Goal: Task Accomplishment & Management: Manage account settings

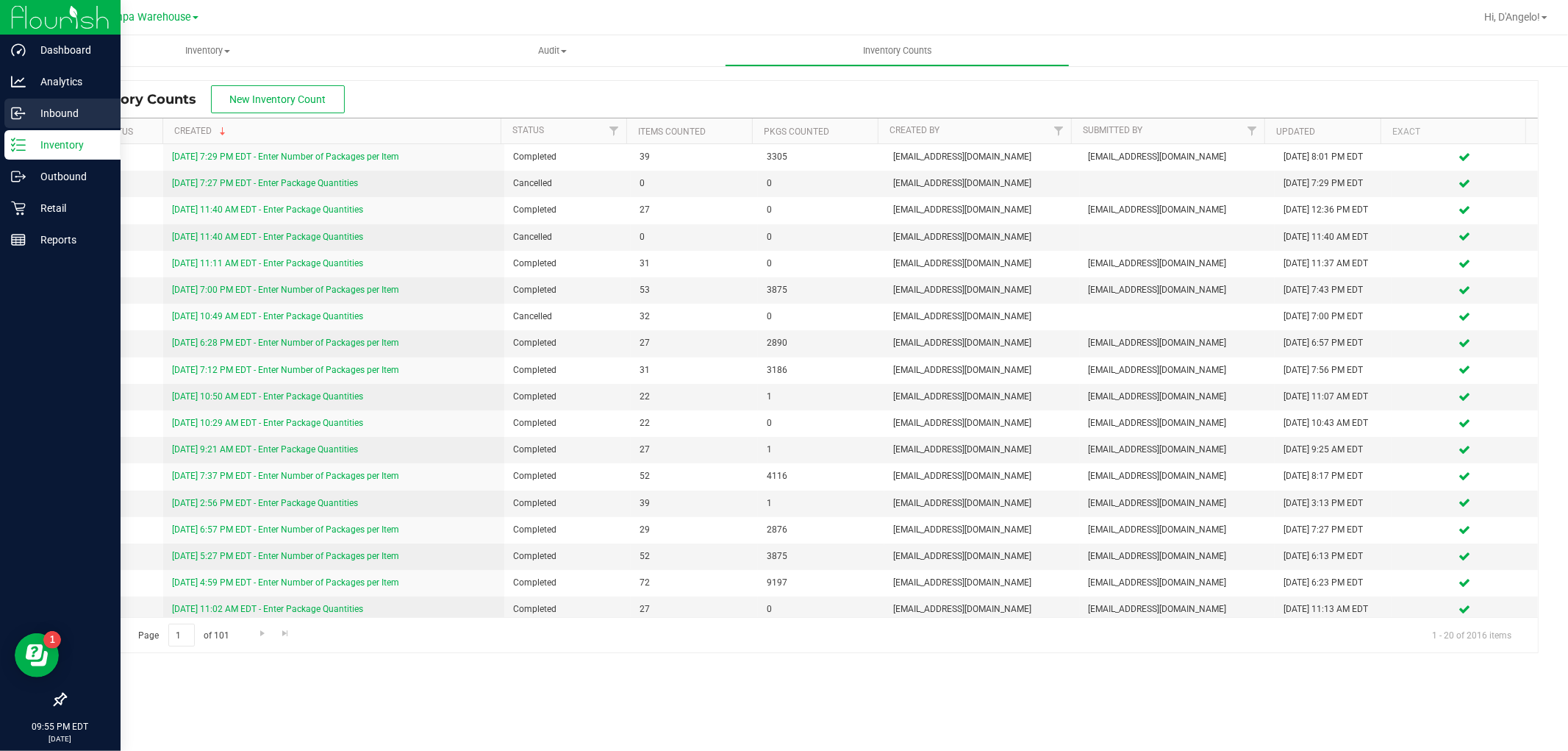
click at [49, 106] on p "Inbound" at bounding box center [69, 113] width 88 height 18
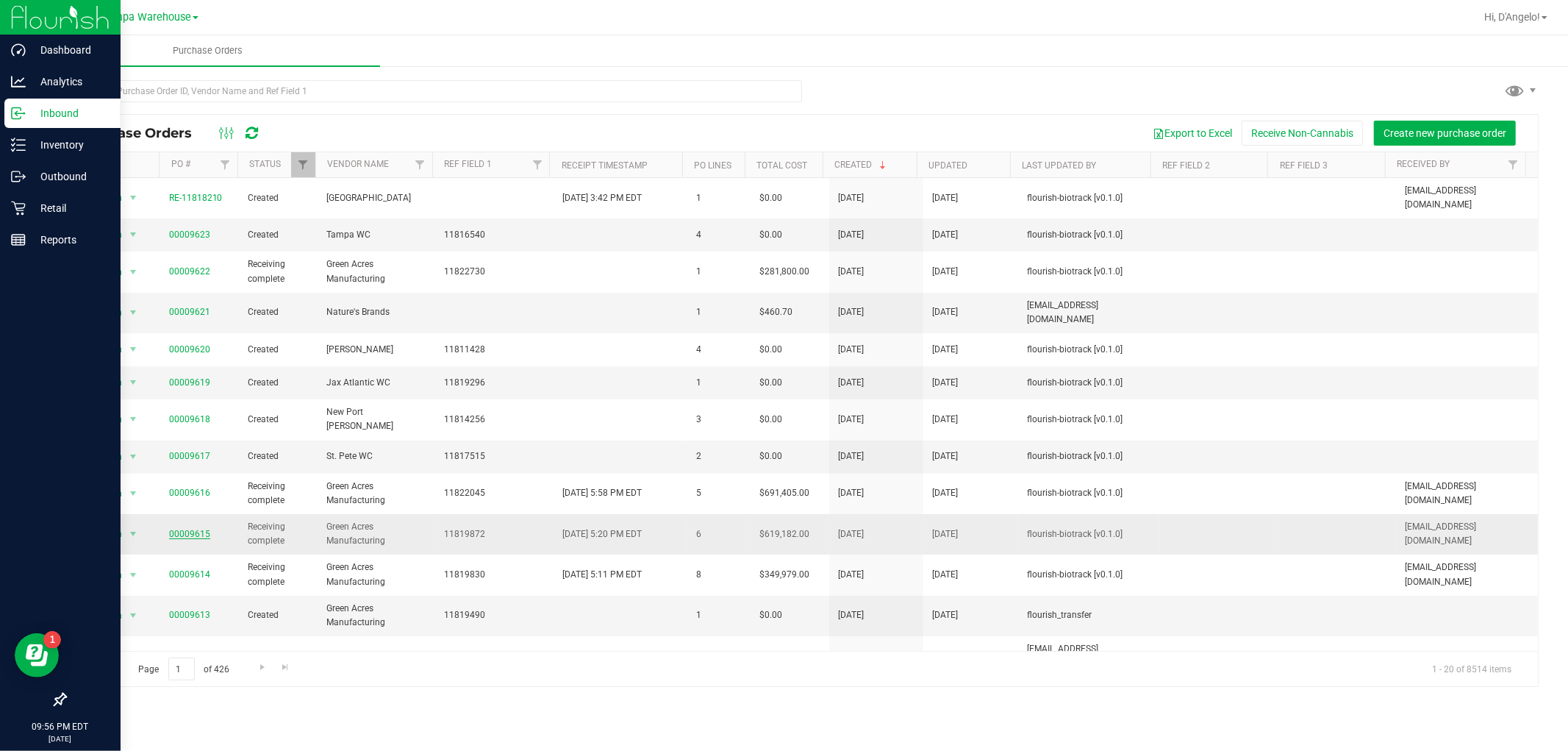
click at [203, 529] on link "00009615" at bounding box center [190, 534] width 41 height 10
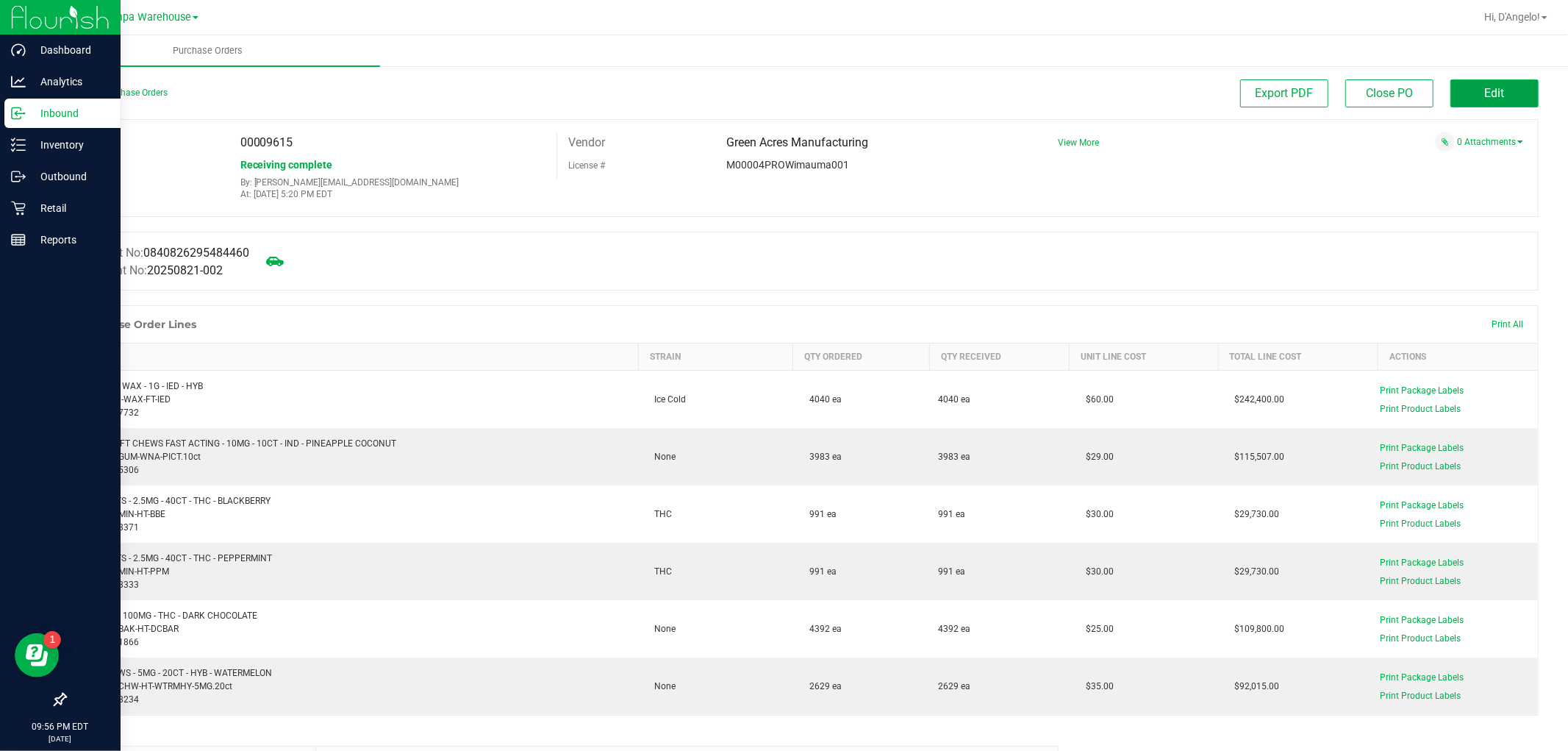
click at [1478, 106] on button "Edit" at bounding box center [1493, 94] width 88 height 28
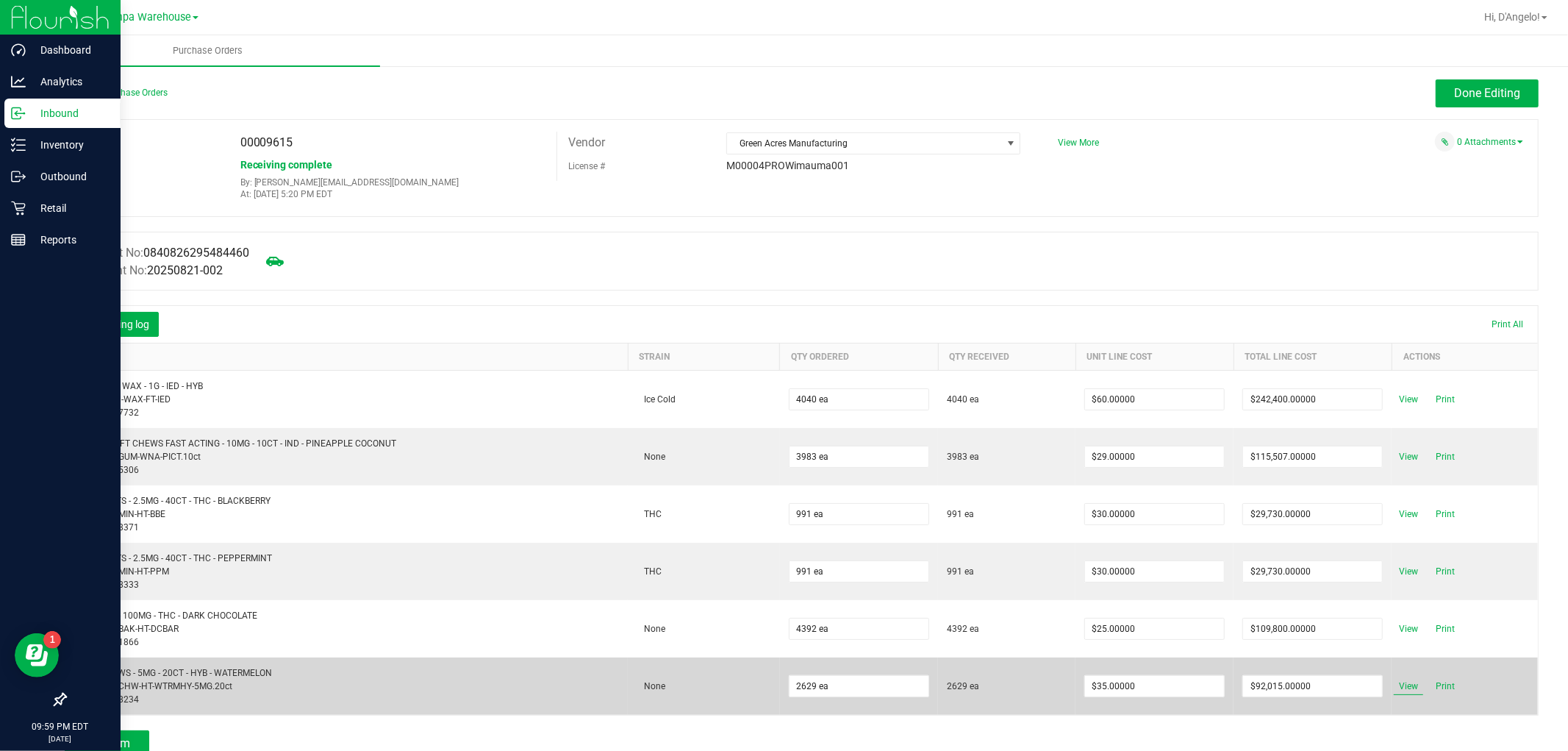
click at [1400, 686] on span "View" at bounding box center [1408, 686] width 29 height 18
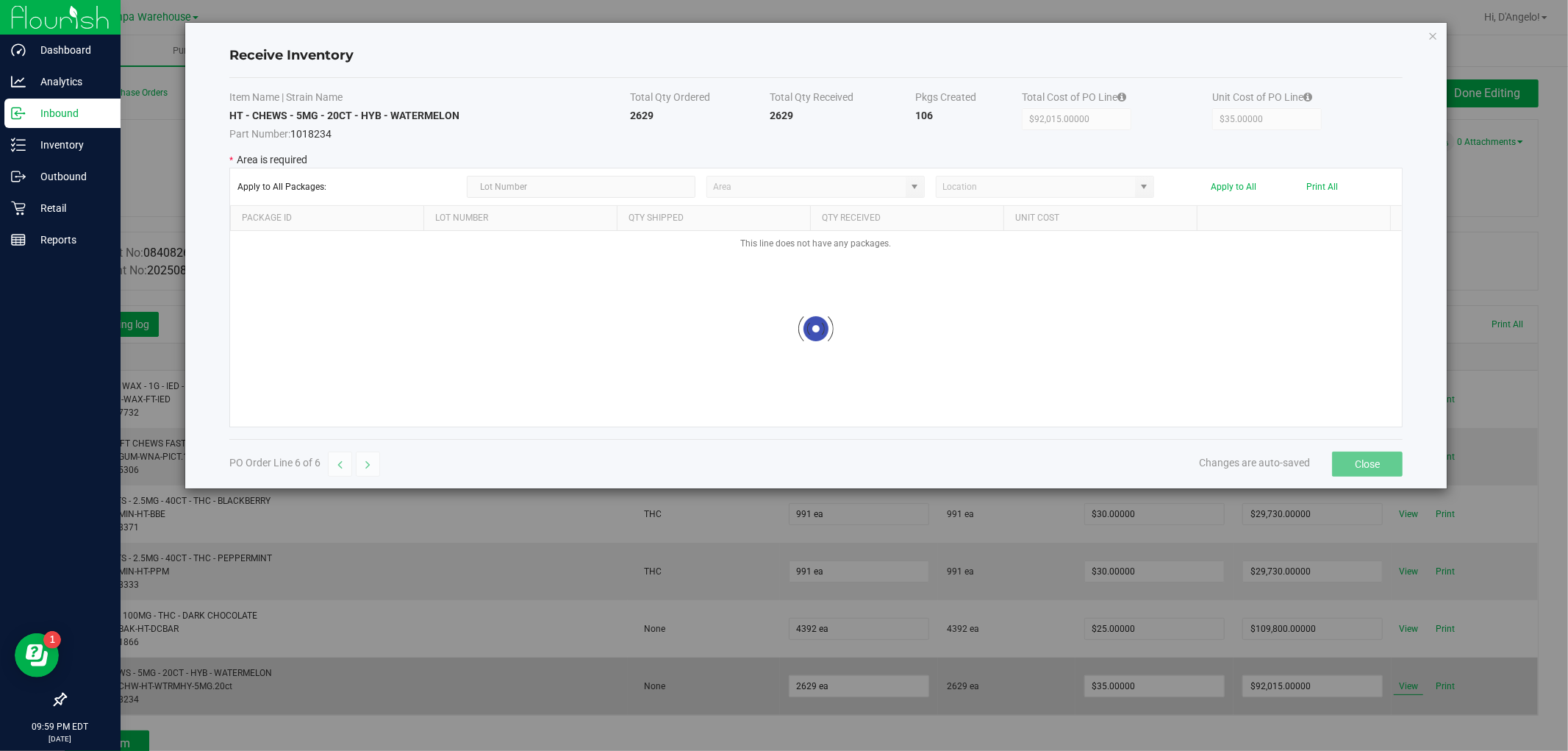
type input "State Pantry 1"
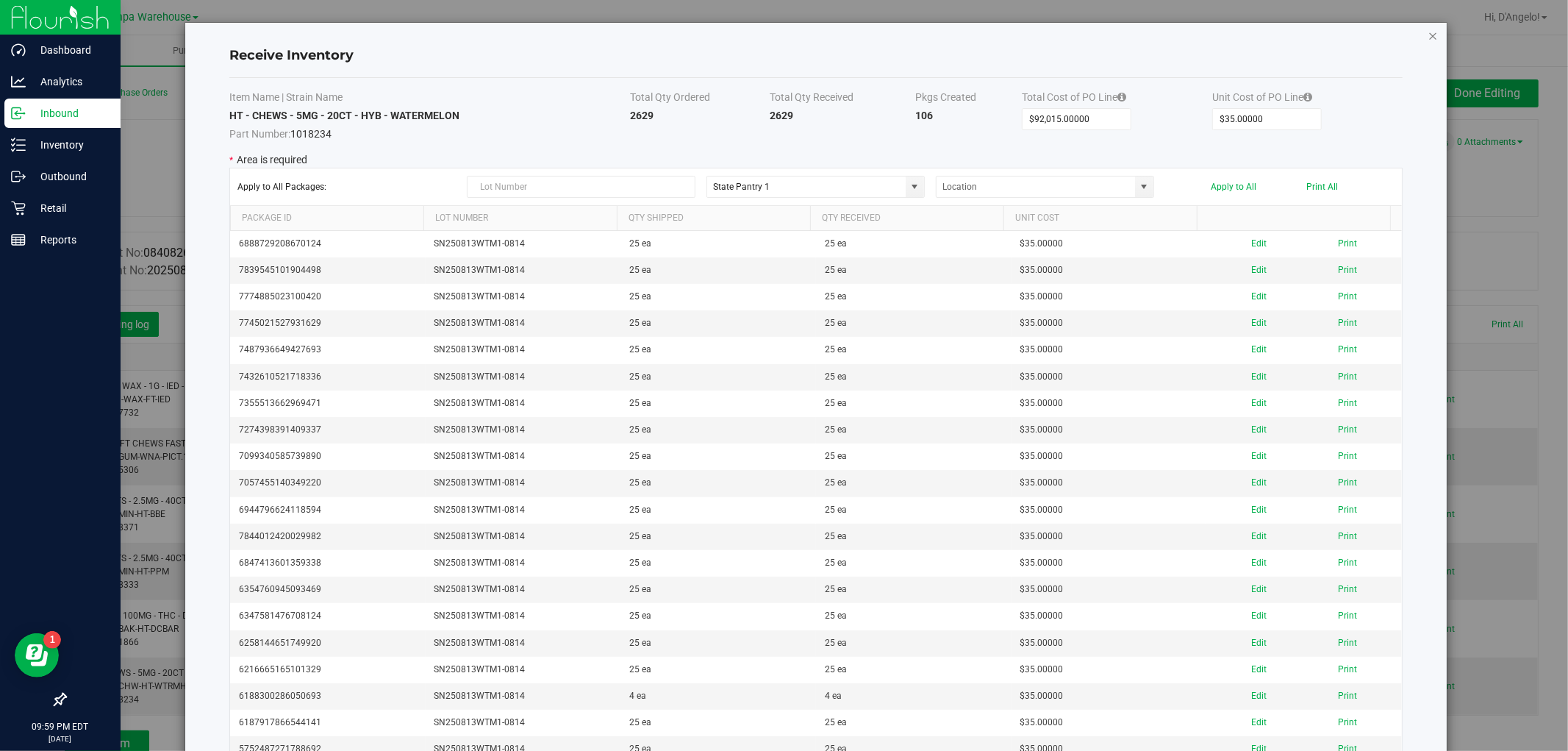
click at [1428, 35] on icon "Close modal" at bounding box center [1433, 35] width 10 height 18
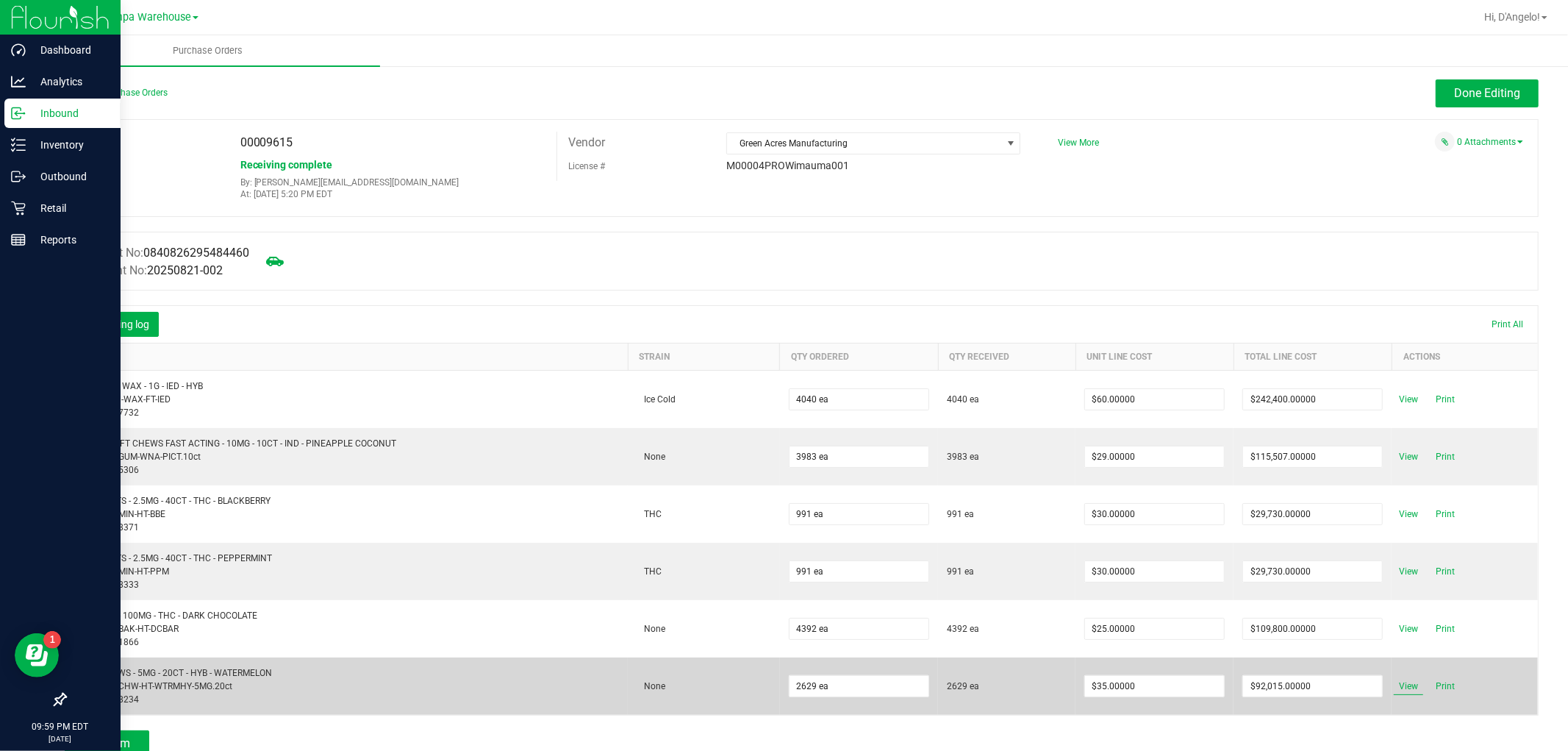
click at [1394, 686] on span "View" at bounding box center [1408, 686] width 29 height 18
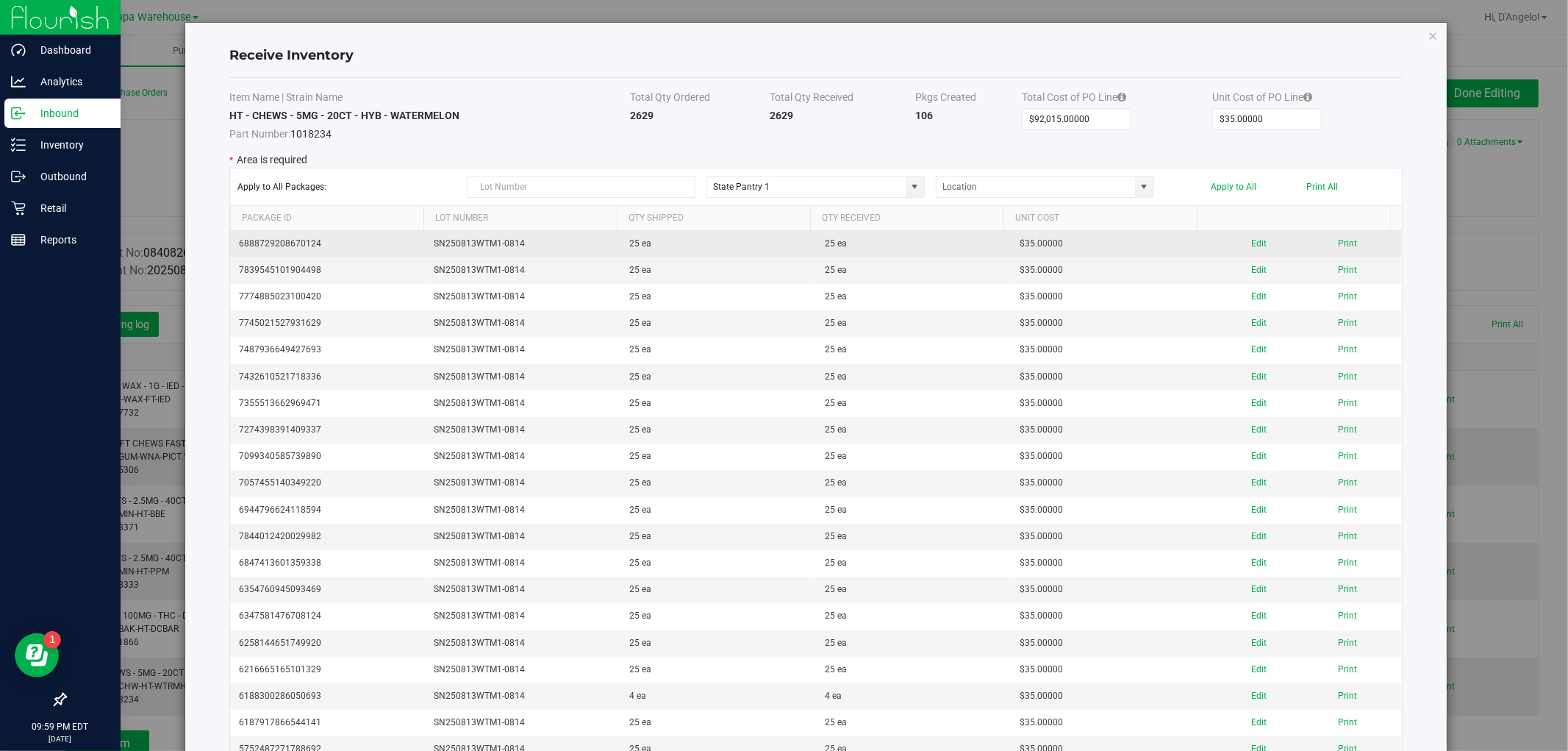
drag, startPoint x: 549, startPoint y: 251, endPoint x: 413, endPoint y: 244, distance: 136.2
click at [413, 244] on tr "6888729208670124 SN250813WTM1-0814 25 ea 25 ea $35.00000 Edit Print" at bounding box center [816, 244] width 1172 height 27
copy tr "SN250813WTM1-0814"
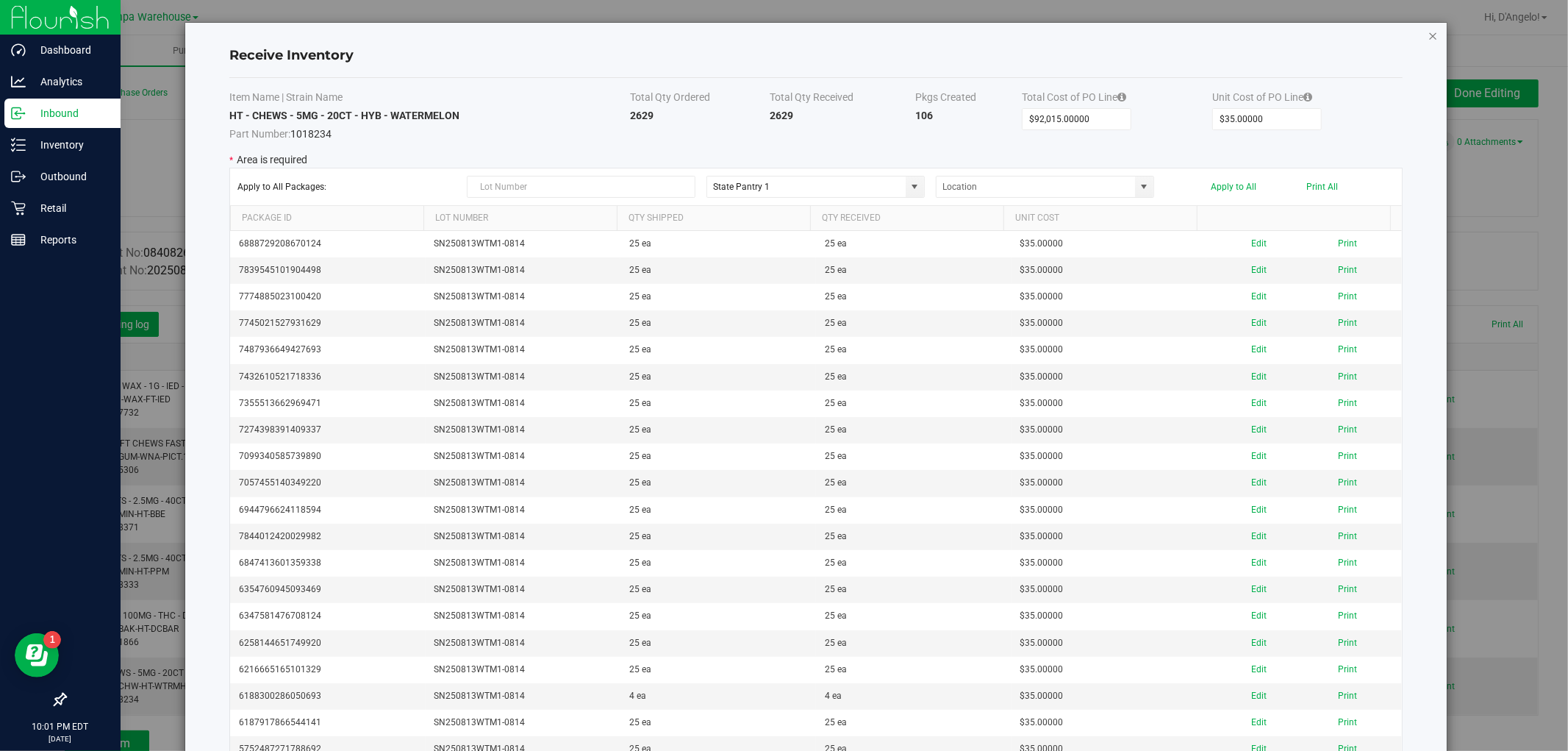
click at [1428, 33] on icon "Close modal" at bounding box center [1433, 35] width 10 height 18
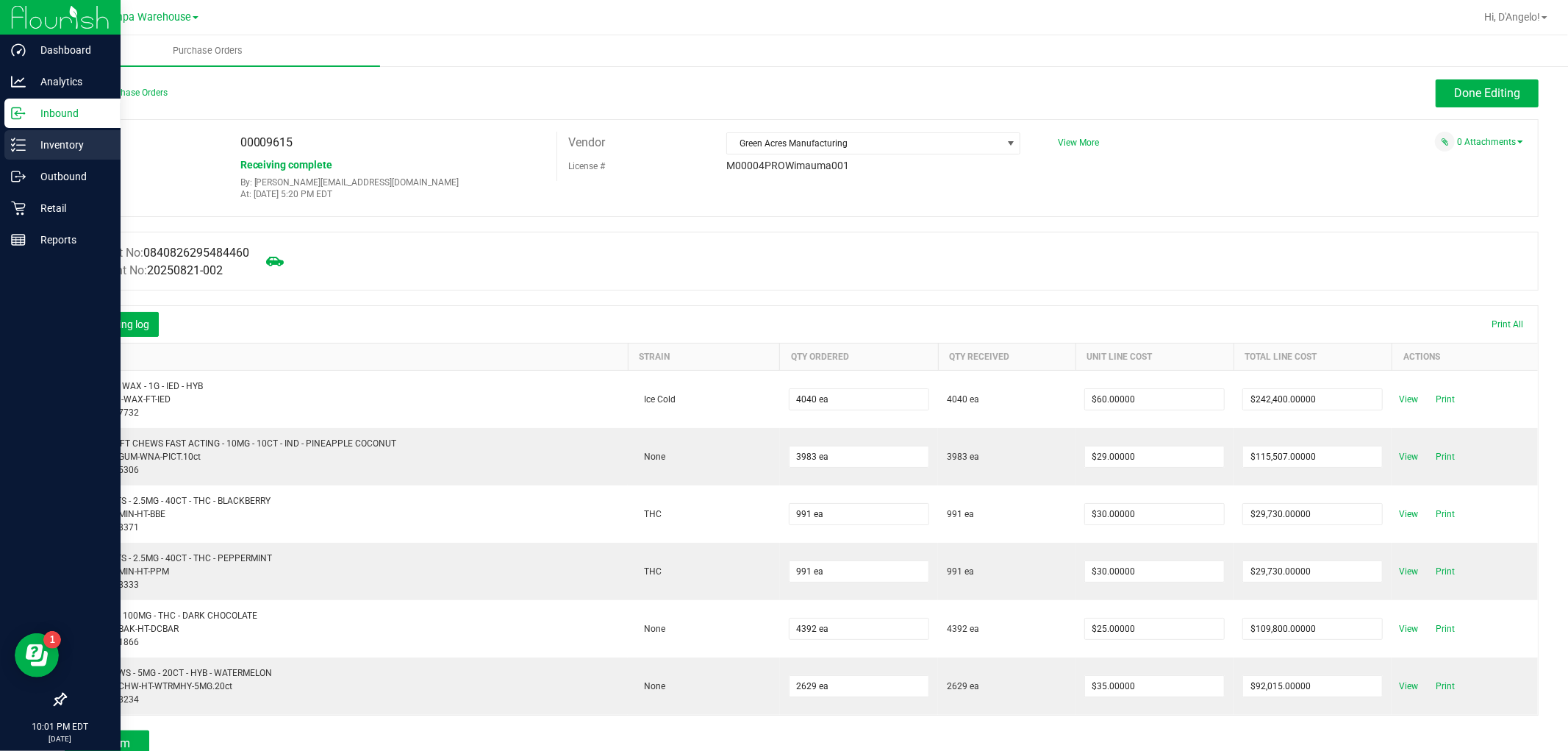
click at [18, 142] on icon at bounding box center [18, 144] width 15 height 15
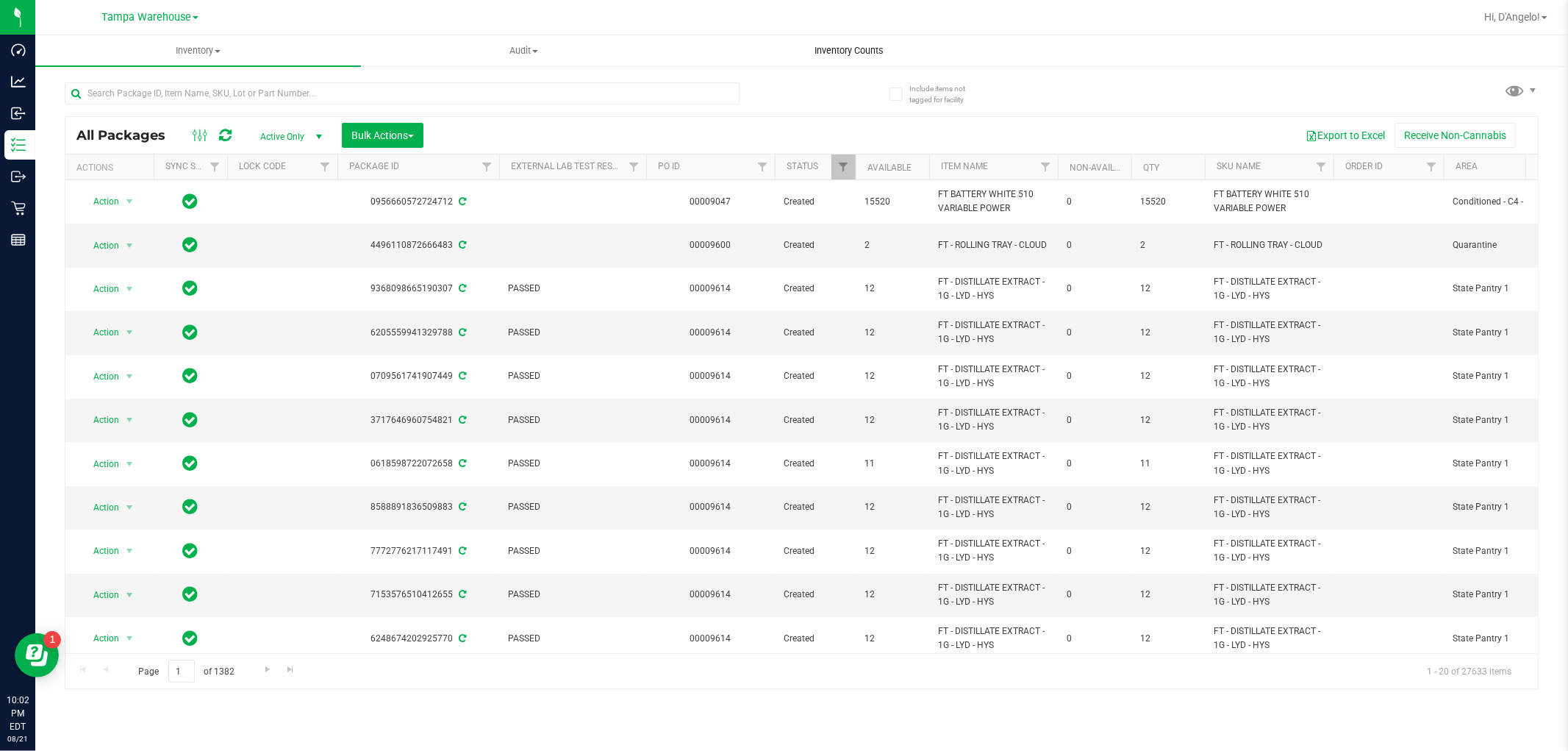
click at [855, 61] on uib-tab-heading "Inventory Counts" at bounding box center [849, 51] width 324 height 29
paste input "SN250813WTM1-0814"
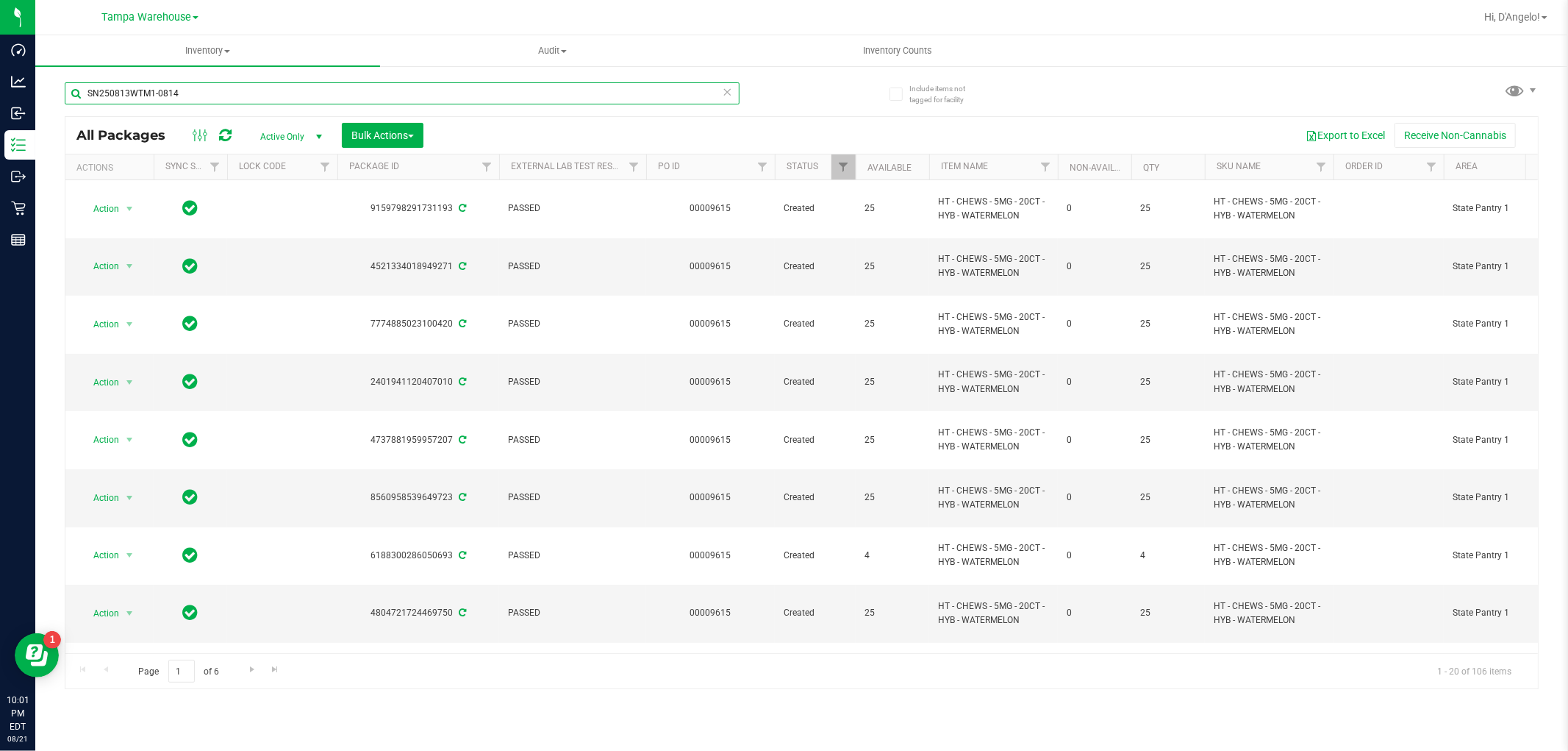
type input "SN250813WTM1-0814"
click at [356, 137] on span "Bulk Actions" at bounding box center [383, 136] width 63 height 12
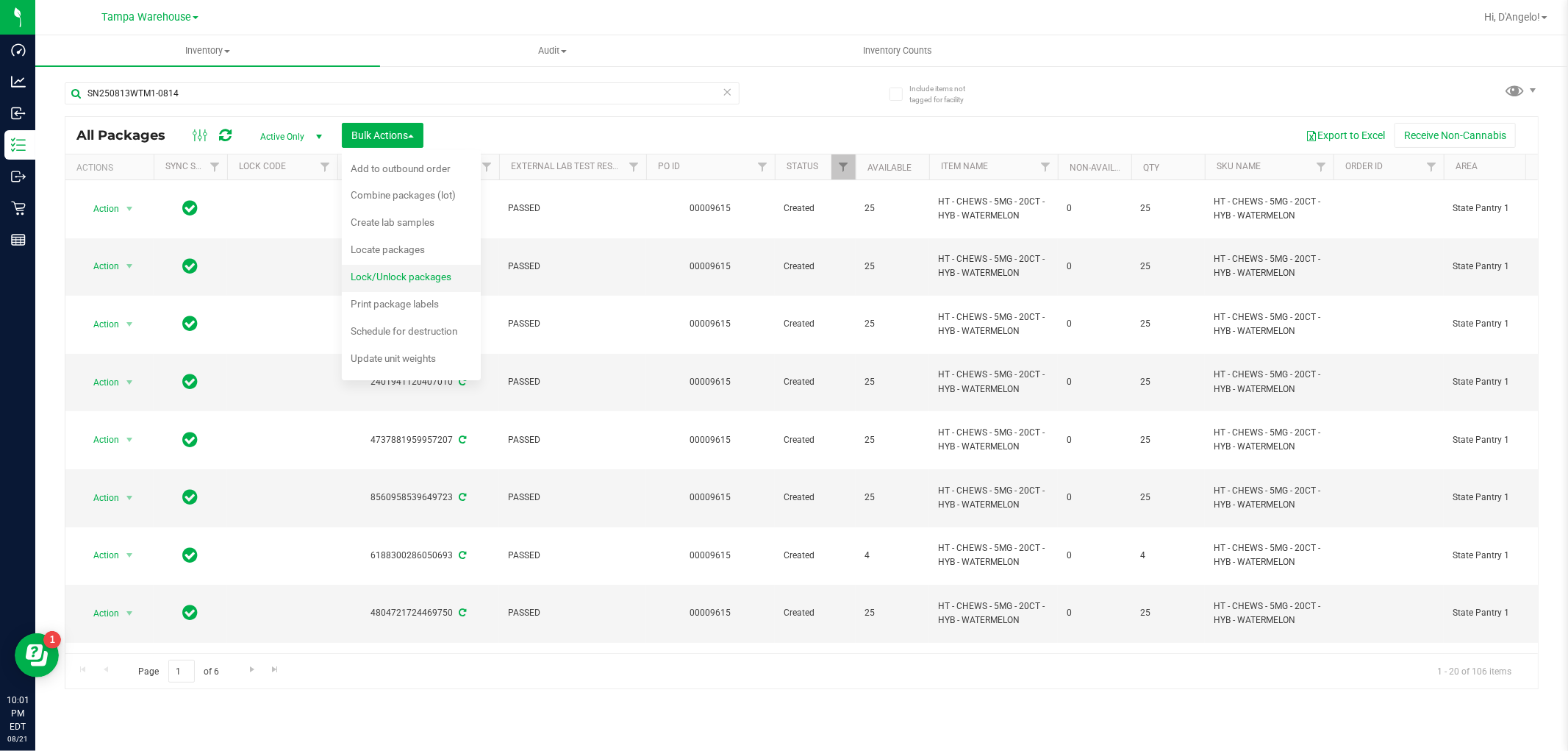
click at [429, 276] on span "Lock/Unlock packages" at bounding box center [401, 276] width 100 height 12
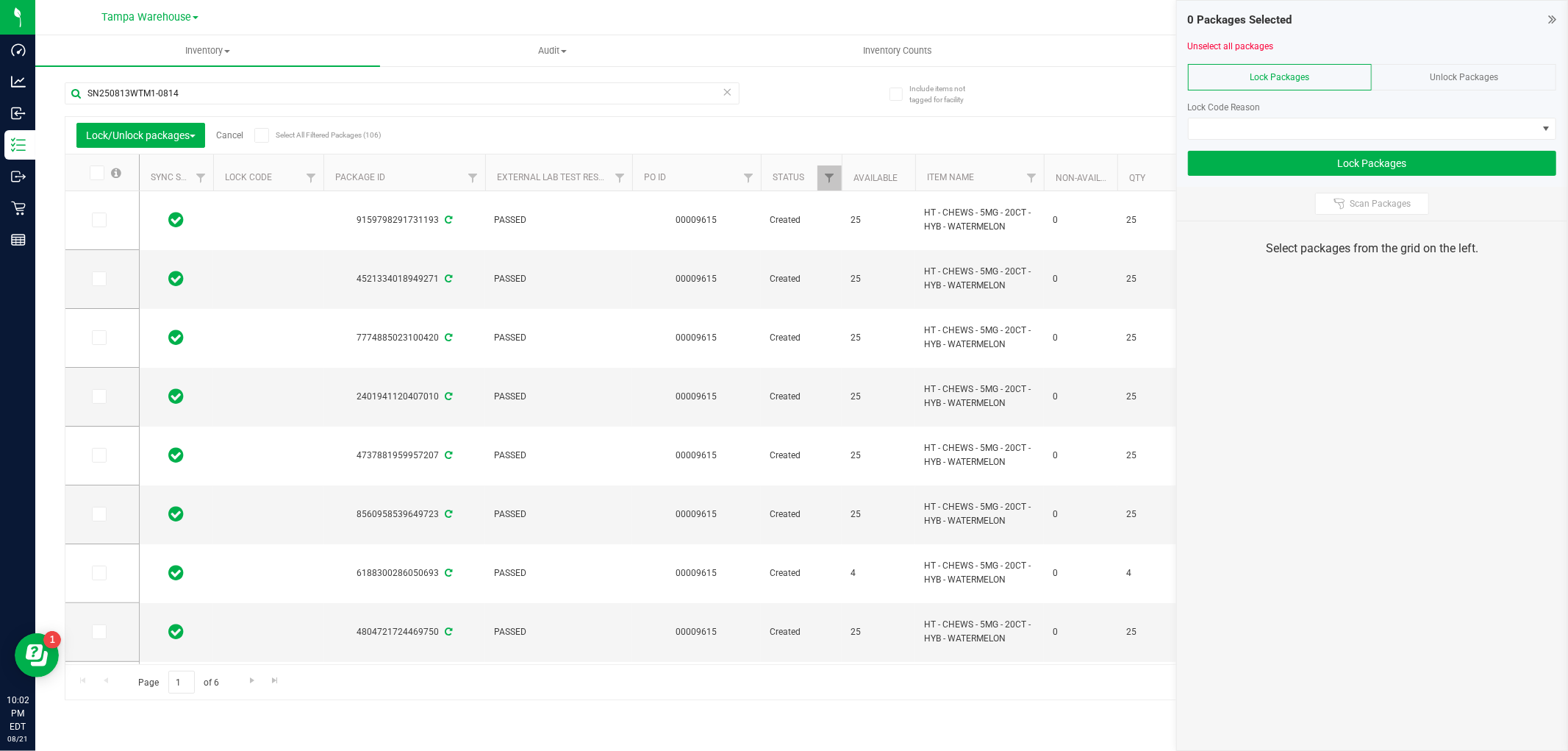
click at [311, 135] on span "Select All Filtered Packages (106)" at bounding box center [312, 135] width 74 height 8
click at [0, 0] on input "Select All Filtered Packages (106)" at bounding box center [0, 0] width 0 height 0
click at [1267, 125] on span at bounding box center [1362, 129] width 348 height 21
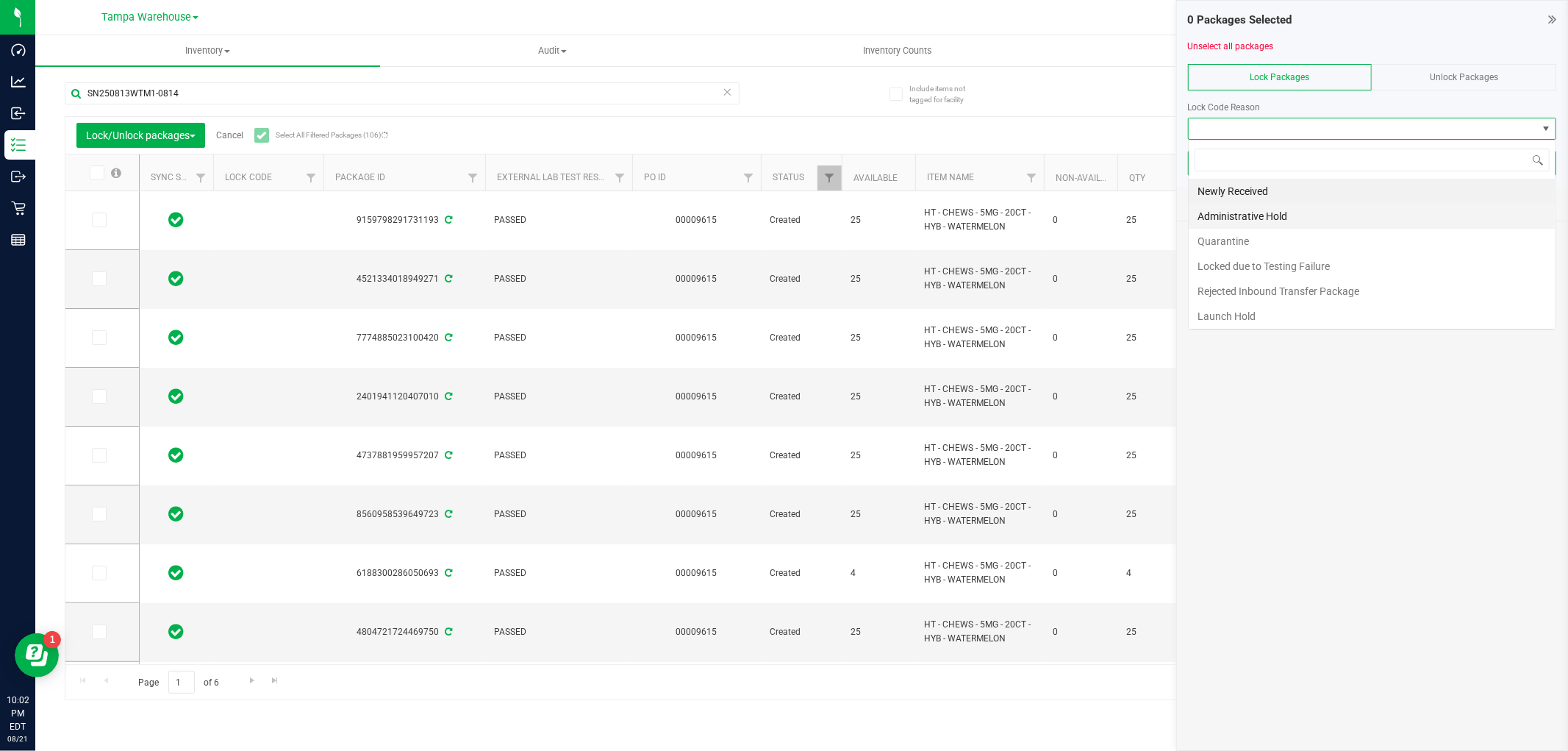
scroll to position [22, 368]
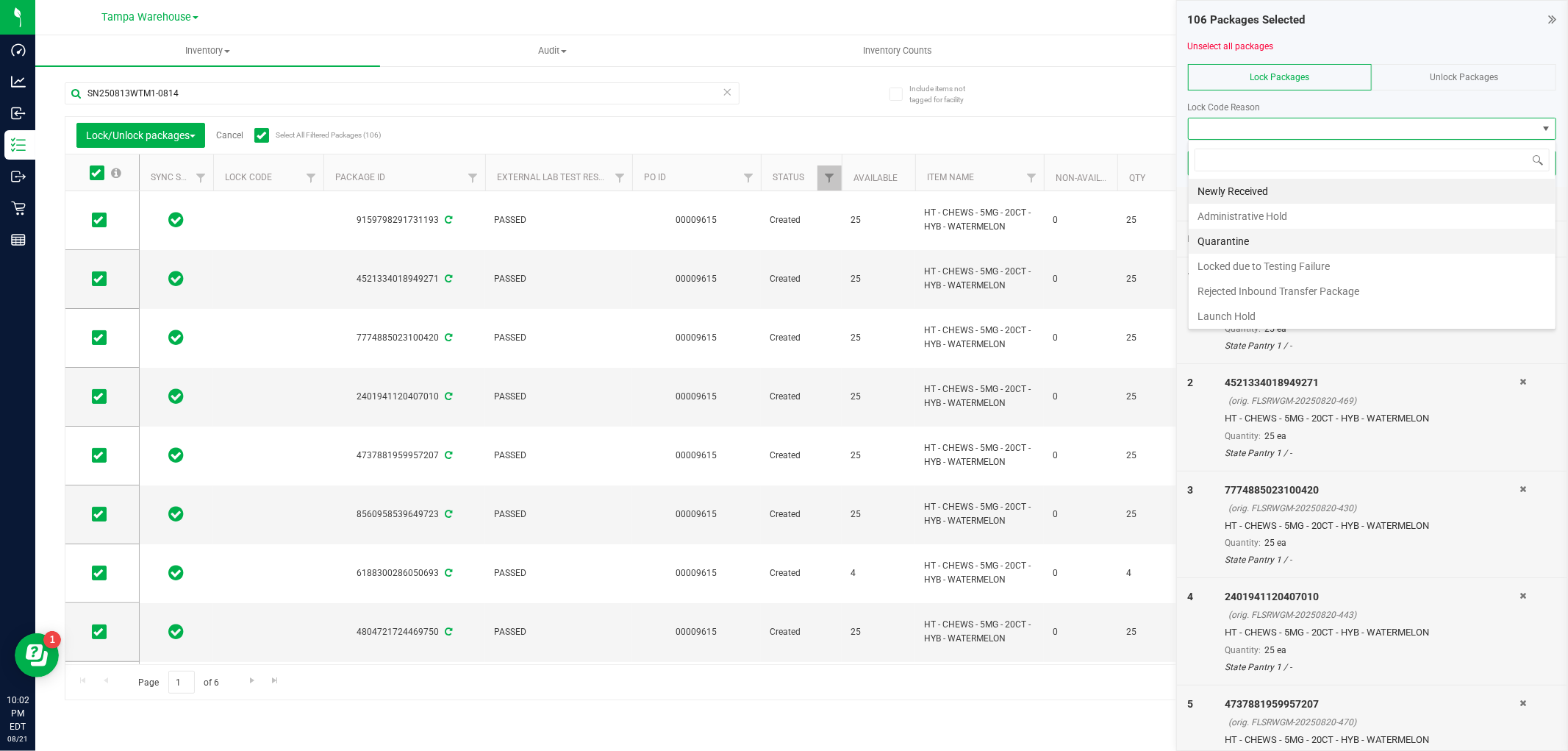
click at [1265, 239] on li "Quarantine" at bounding box center [1372, 240] width 367 height 25
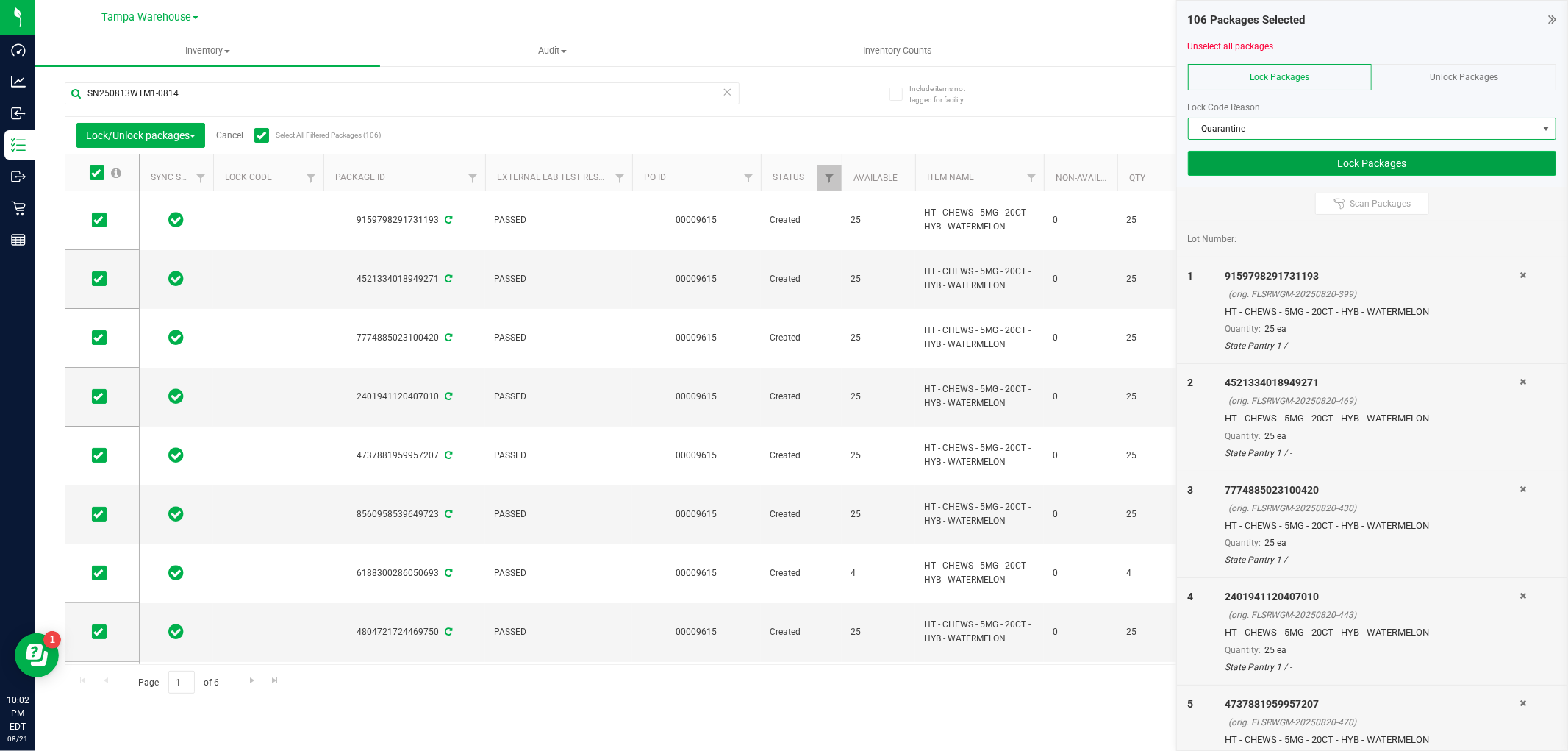
click at [1274, 154] on button "Lock Packages" at bounding box center [1372, 163] width 368 height 25
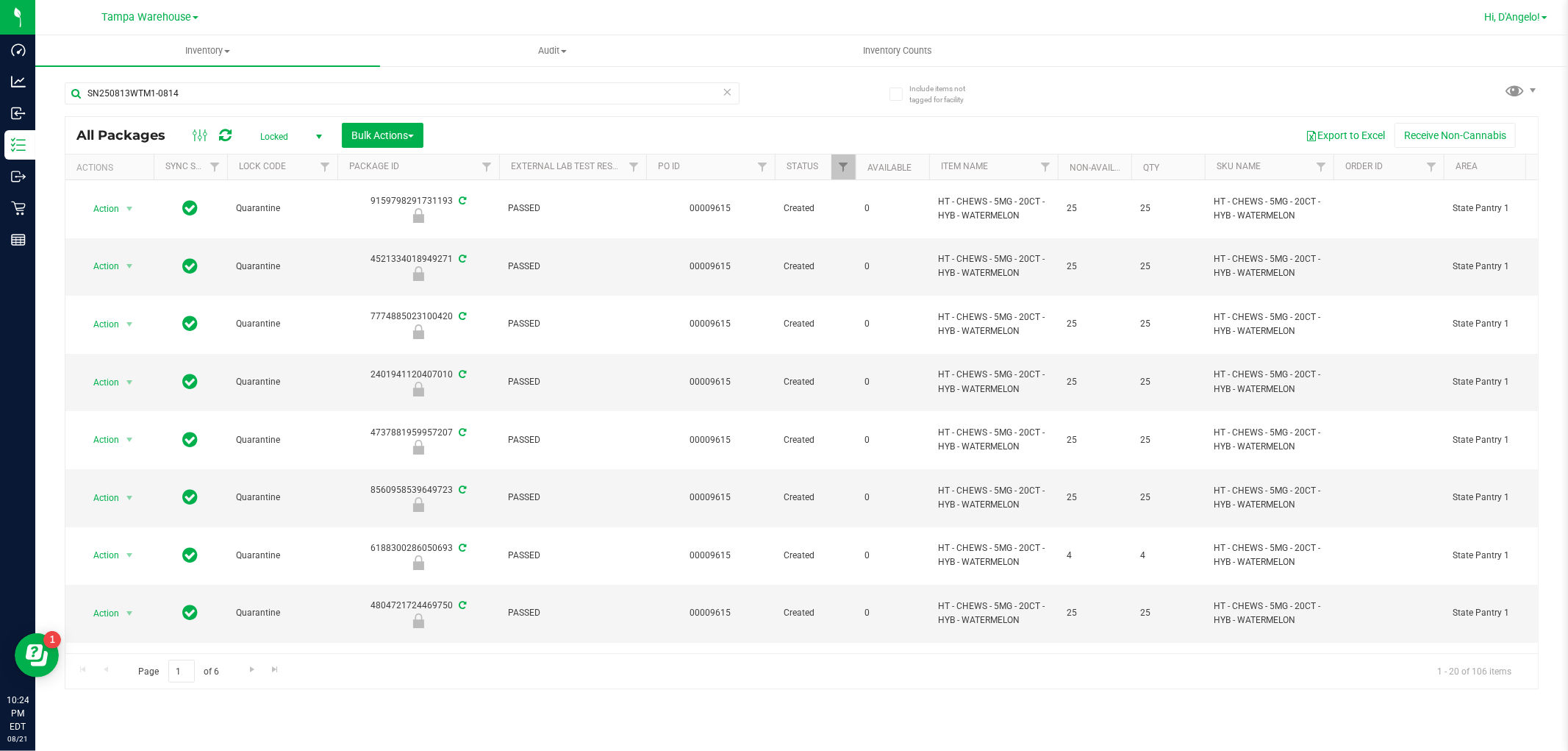
click at [1526, 11] on span "Hi, D'Angelo!" at bounding box center [1511, 17] width 56 height 12
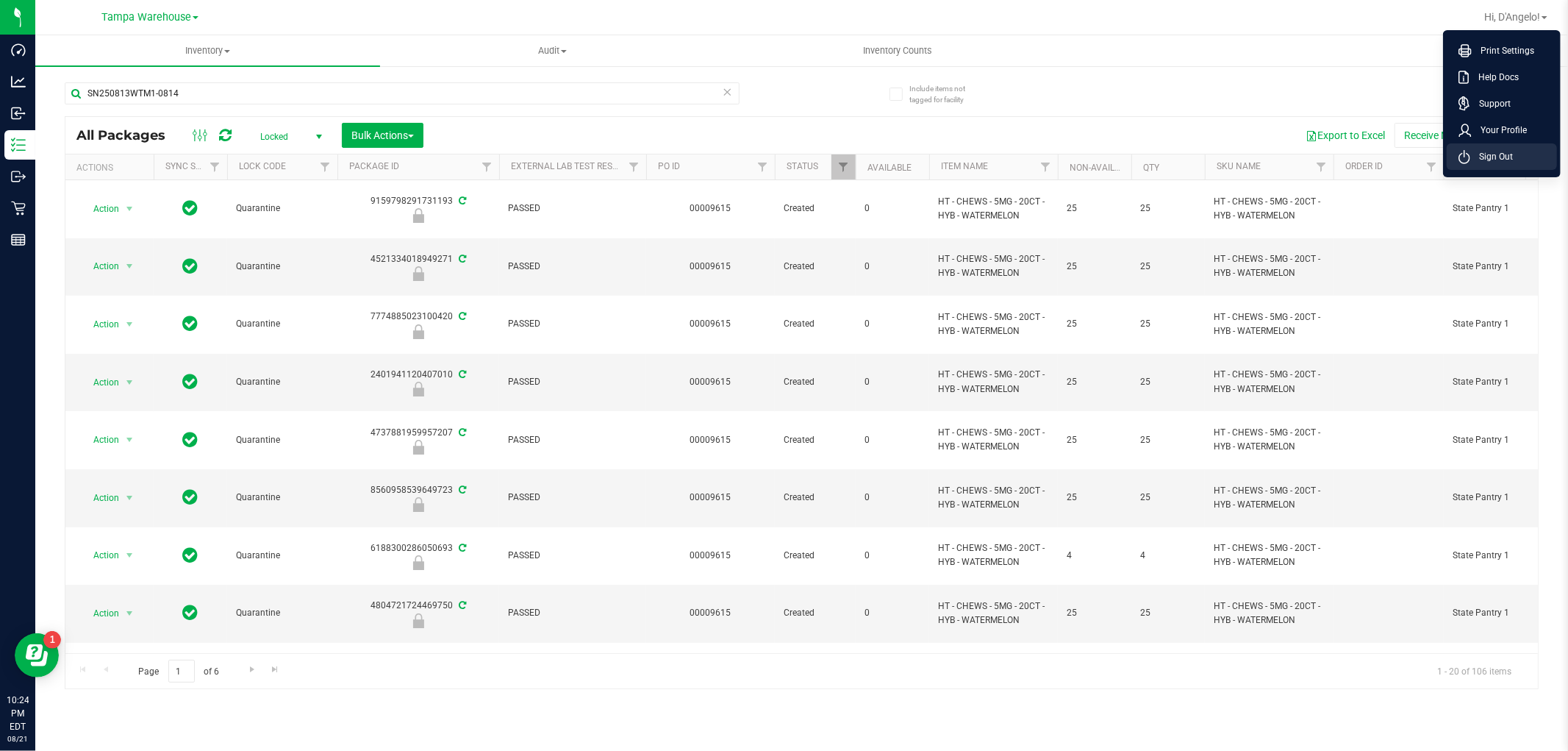
click at [1527, 144] on li "Sign Out" at bounding box center [1501, 156] width 111 height 27
